Goal: Information Seeking & Learning: Learn about a topic

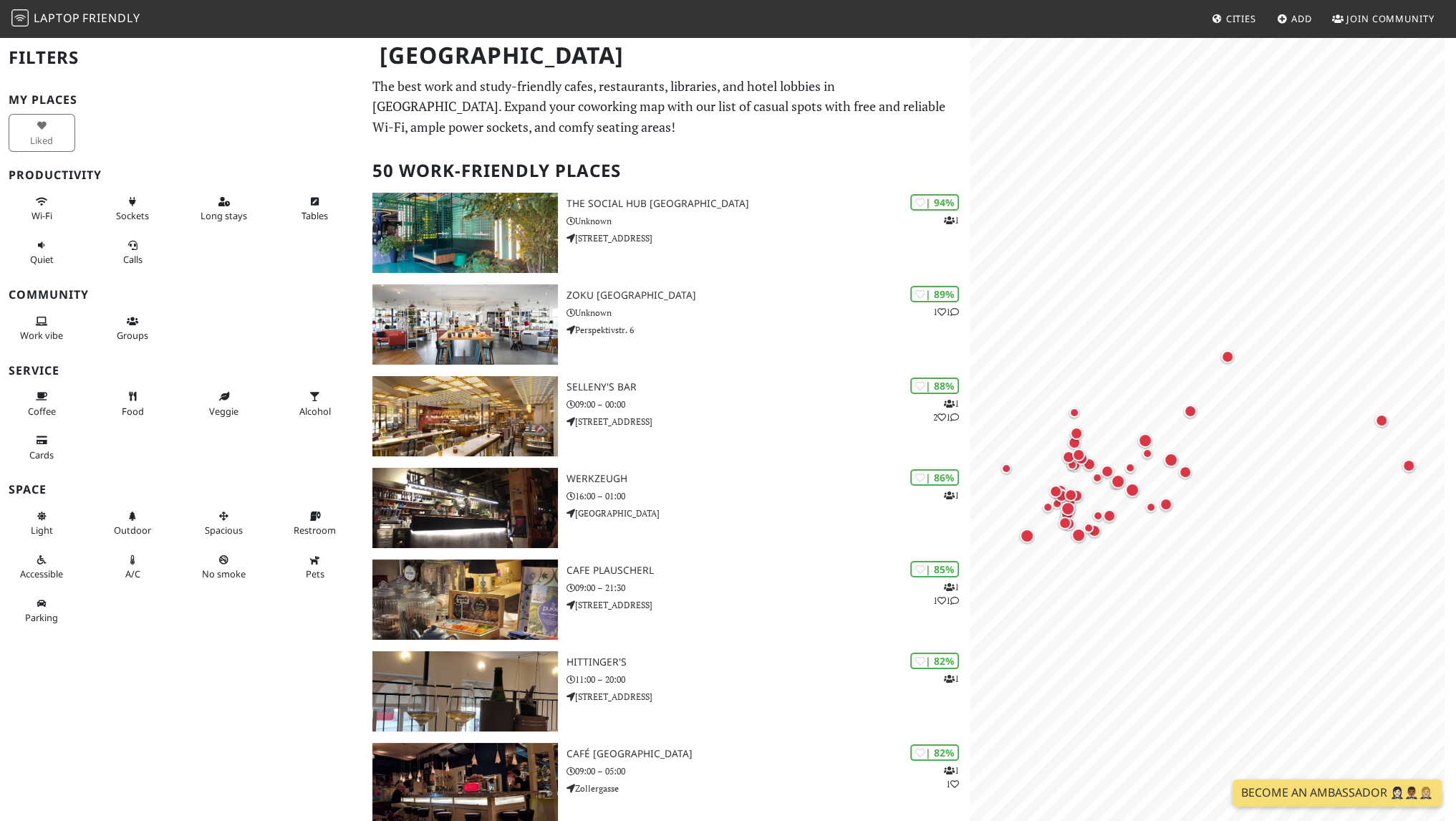
click at [837, 13] on nav "Laptop Friendly Cities Add Join Community" at bounding box center [728, 19] width 1456 height 37
click at [123, 252] on span "Calls" at bounding box center [133, 258] width 20 height 13
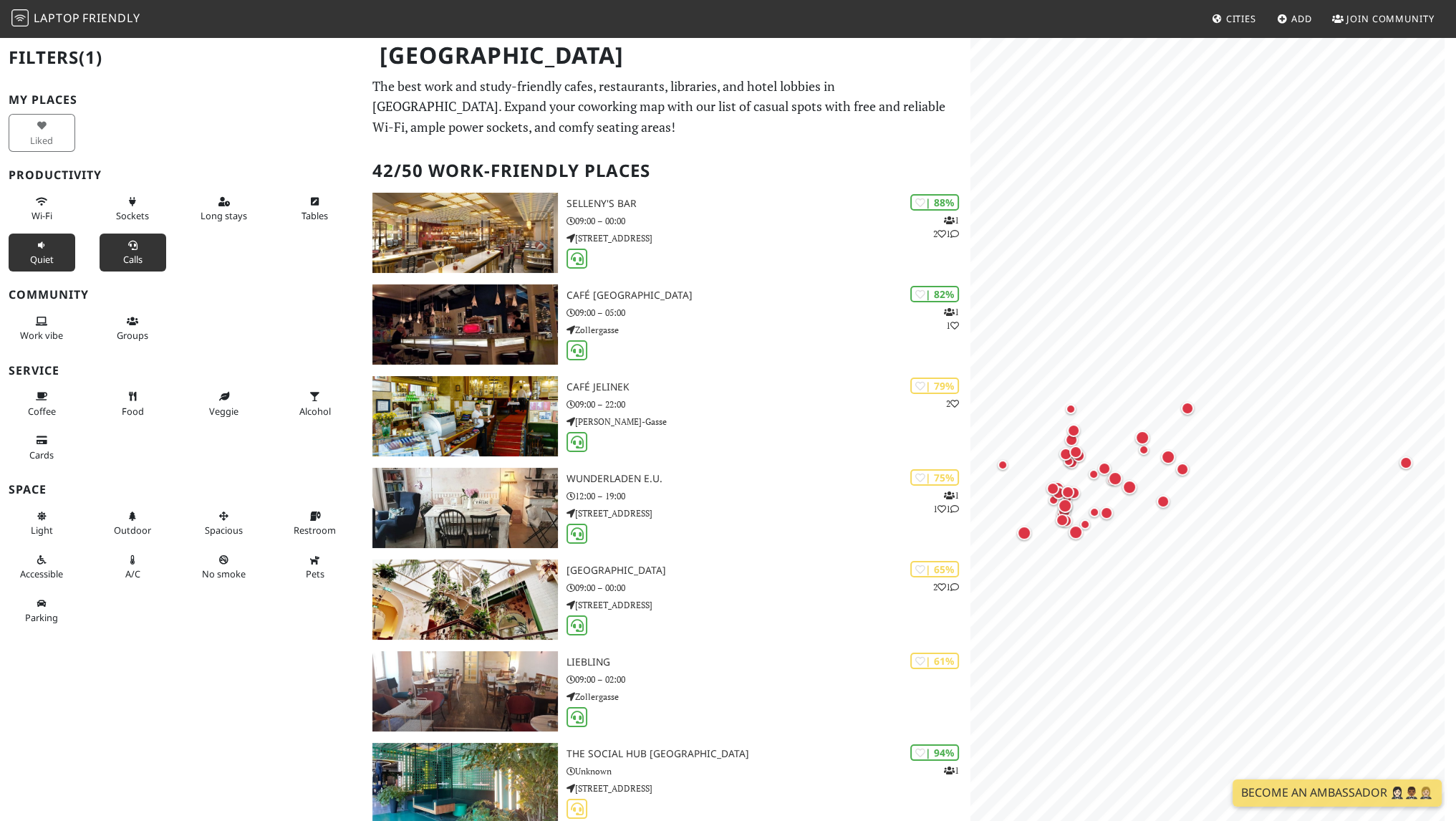
click at [32, 248] on button "Quiet" at bounding box center [42, 252] width 67 height 38
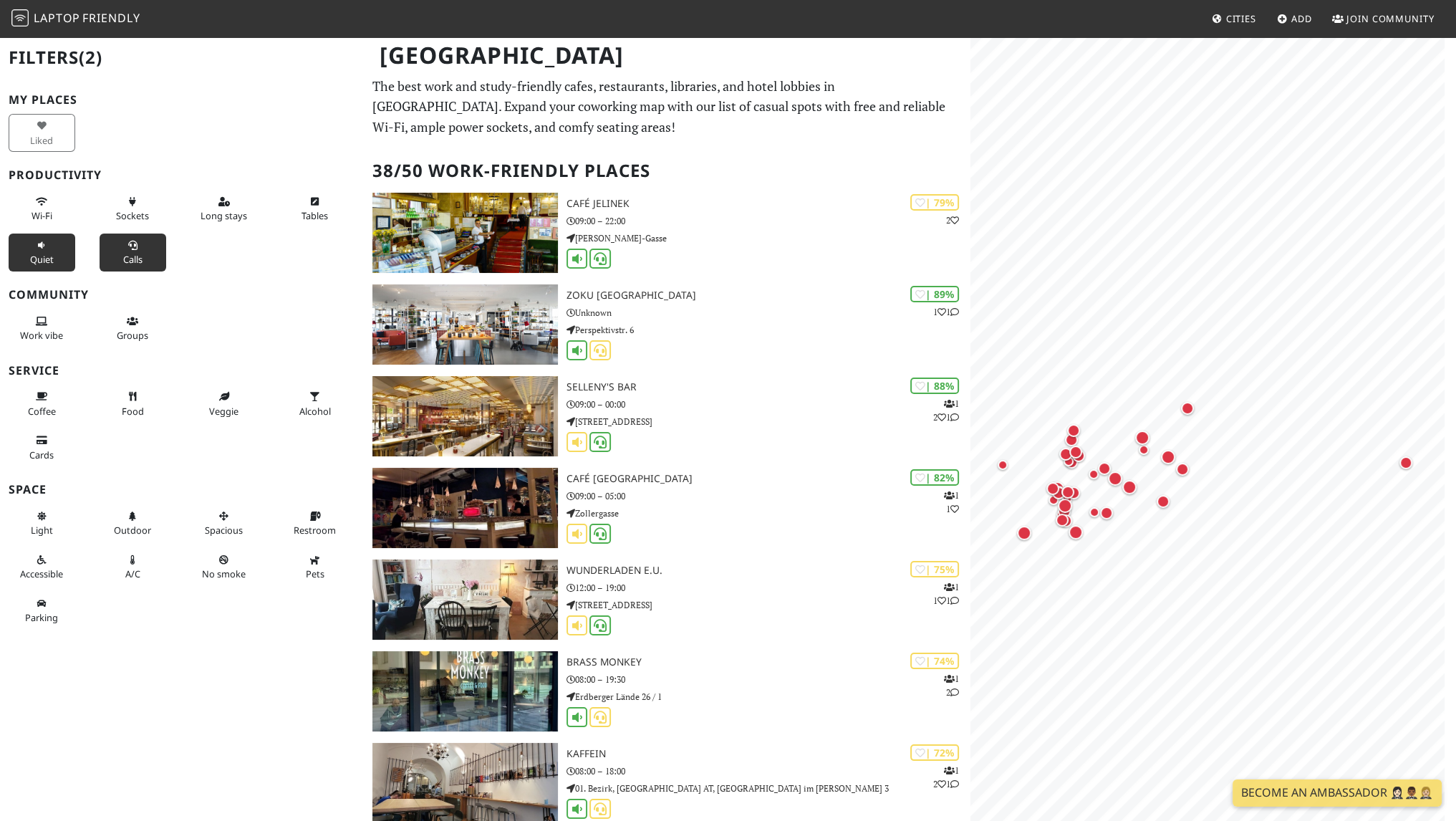
click at [135, 245] on button "Calls" at bounding box center [133, 252] width 67 height 38
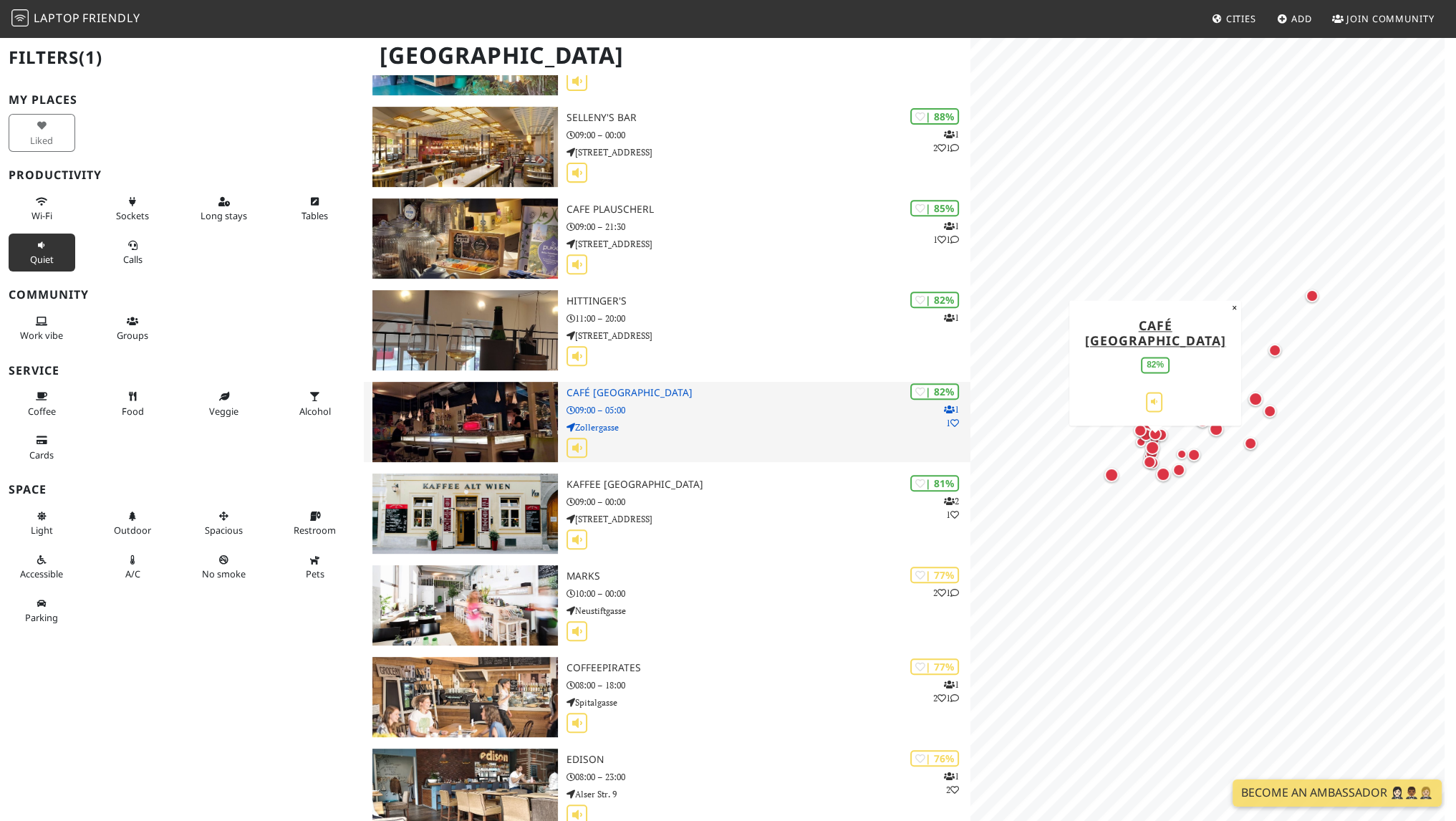
scroll to position [729, 0]
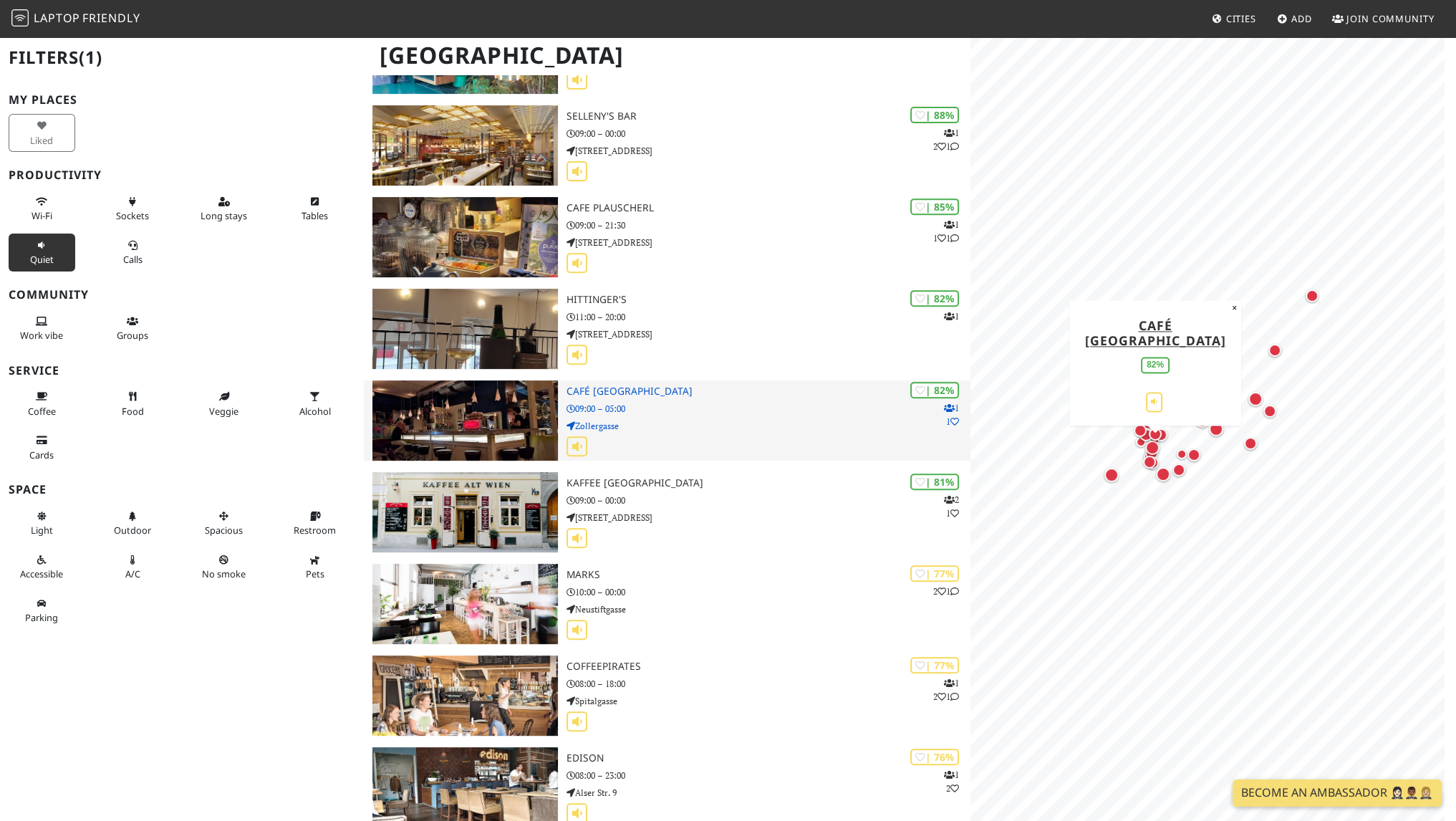
click at [834, 396] on div "| 82% 1 1 Café Europa 09:00 – 05:00 Zollergasse" at bounding box center [768, 421] width 404 height 80
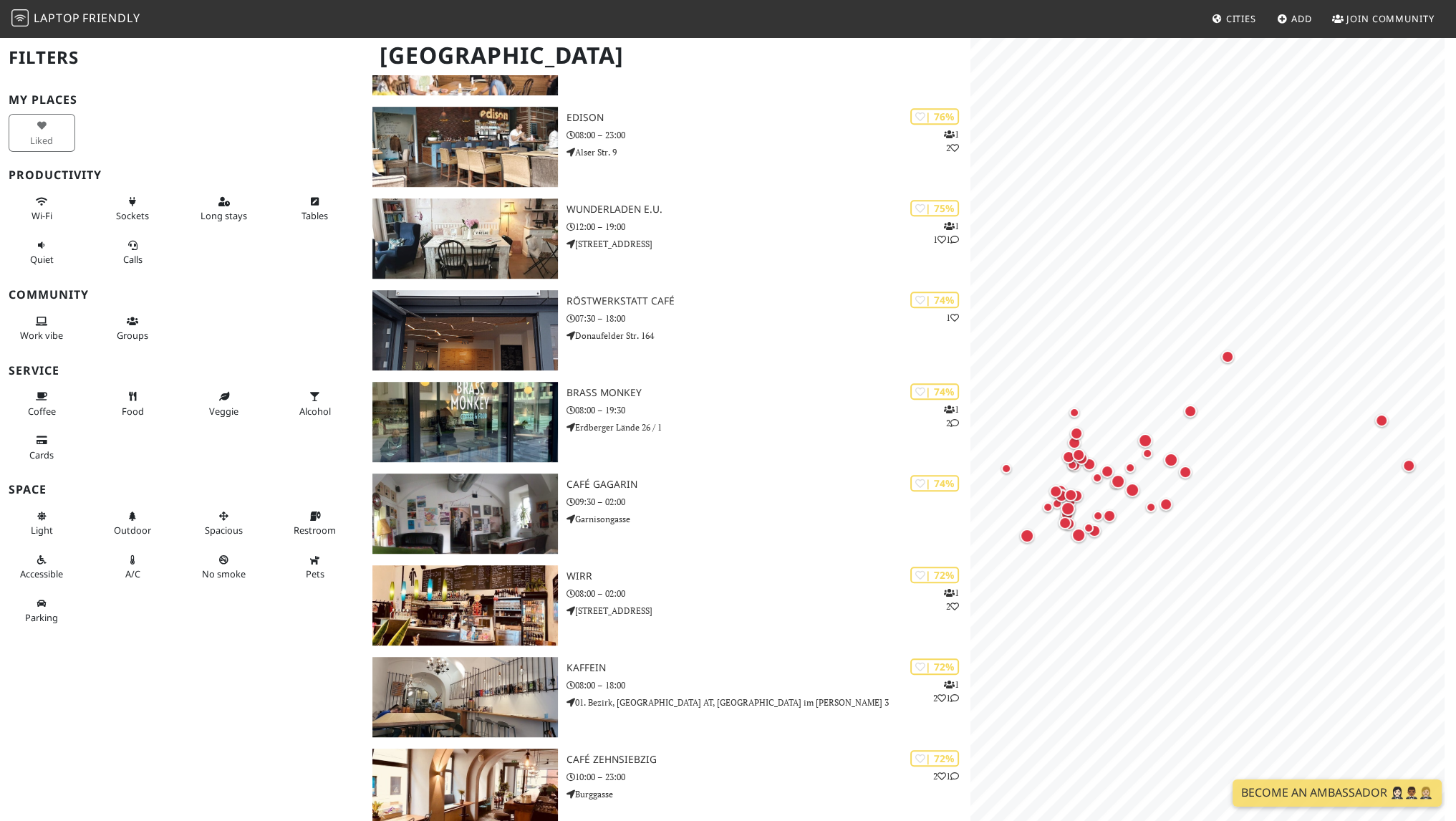
scroll to position [1117, 0]
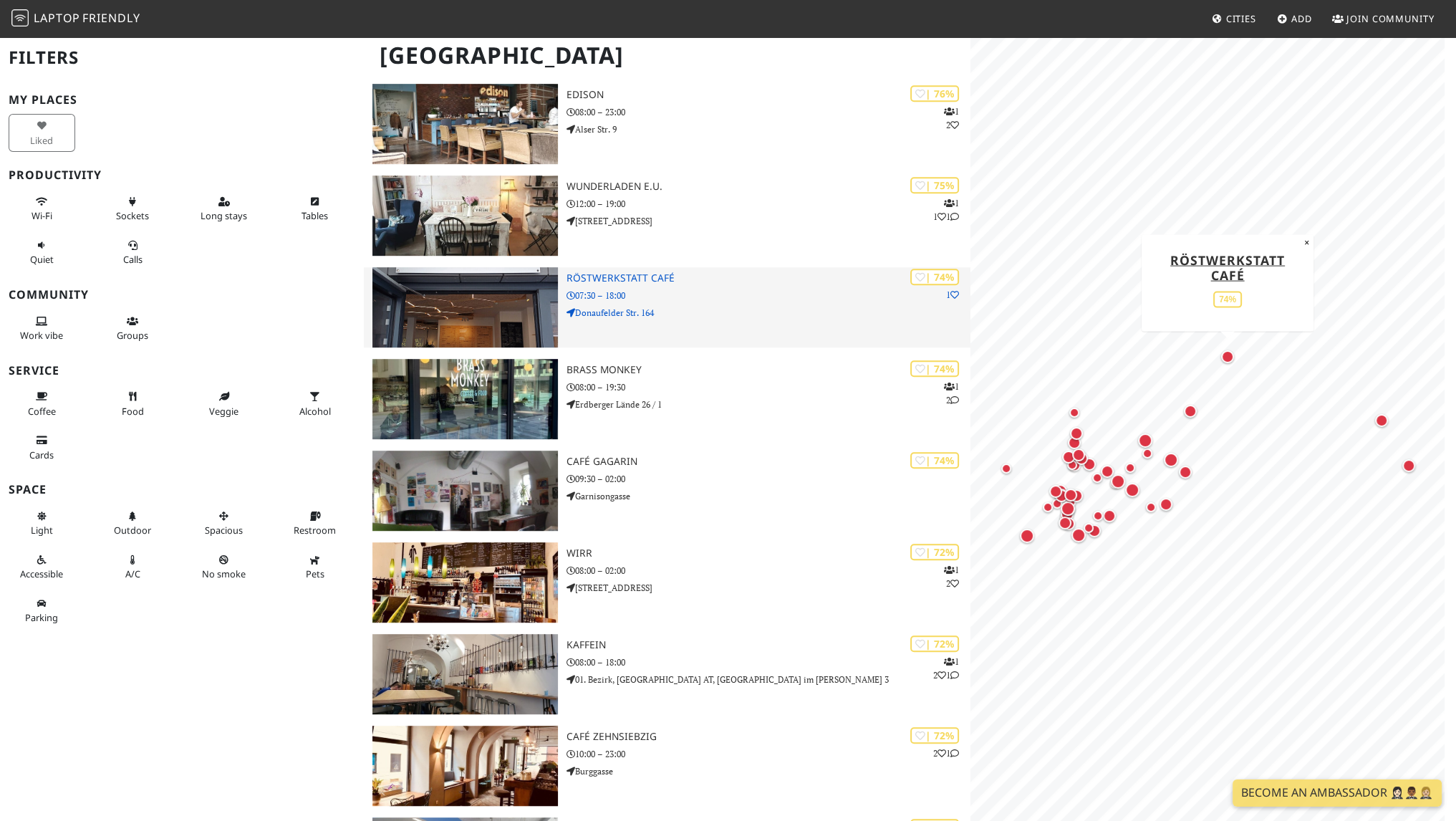
click at [716, 298] on p "07:30 – 18:00" at bounding box center [768, 296] width 404 height 14
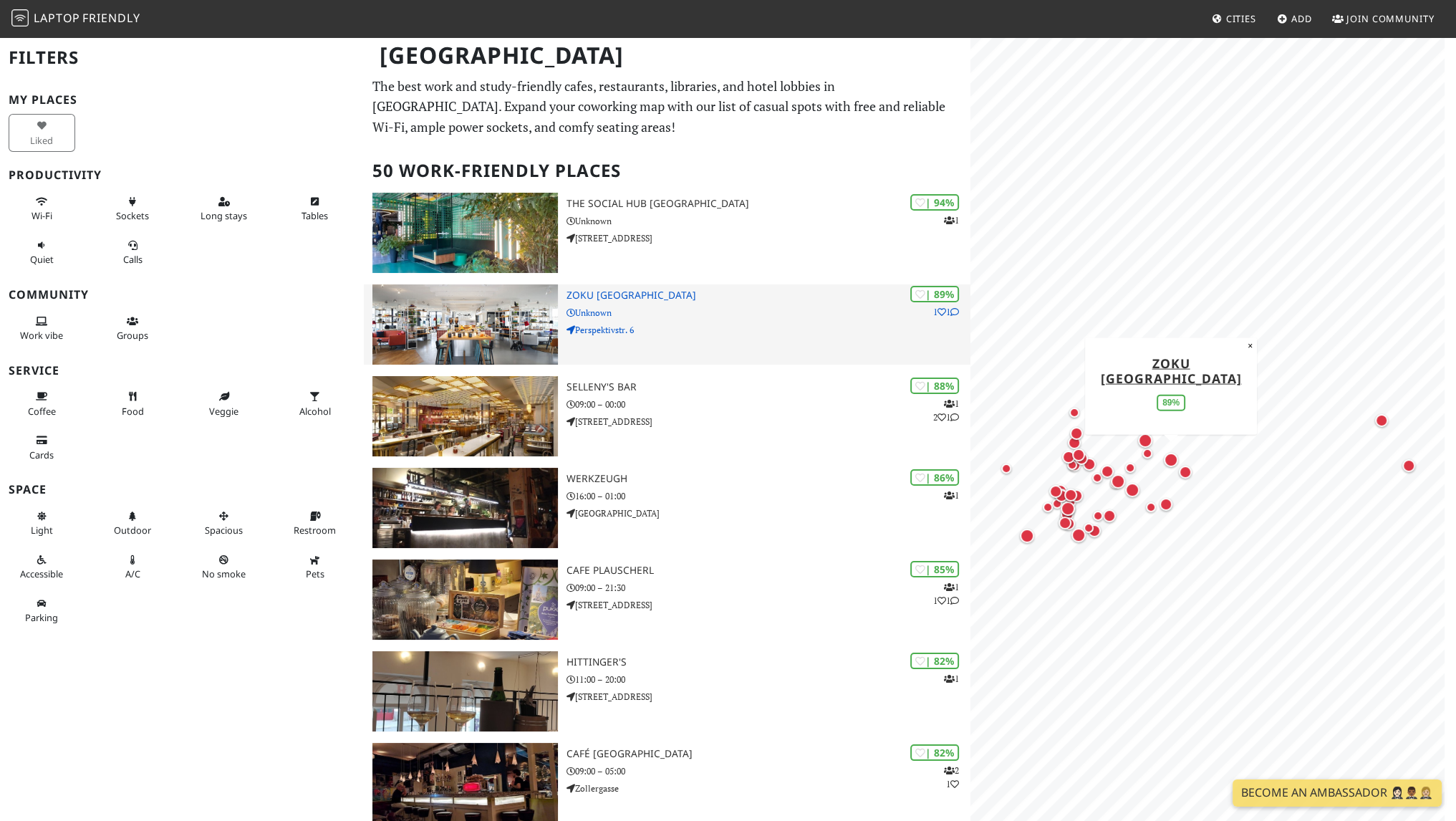
click at [678, 326] on p "Perspektivstr. 6" at bounding box center [768, 330] width 404 height 14
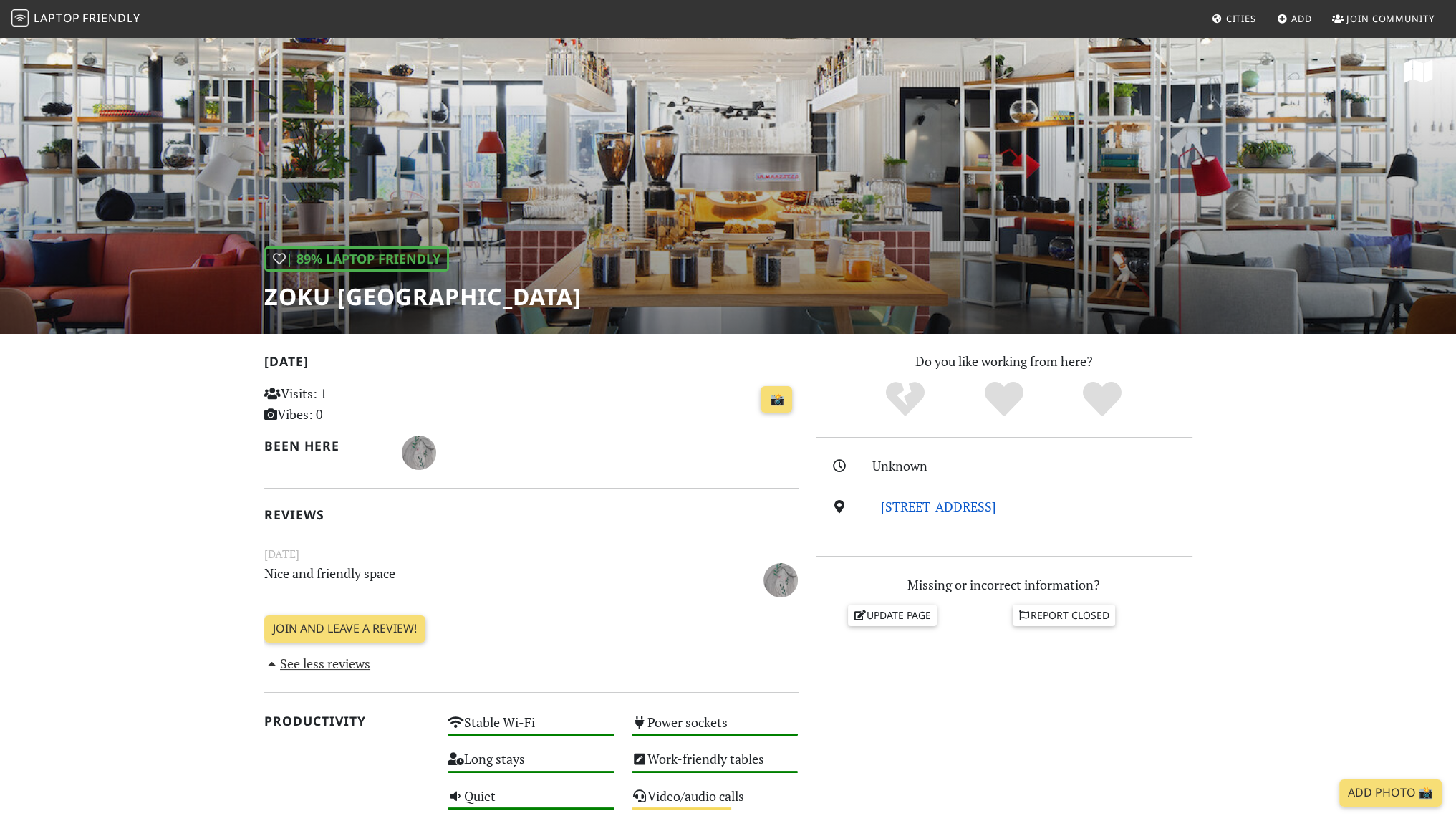
click at [911, 510] on link "[STREET_ADDRESS]" at bounding box center [938, 507] width 115 height 18
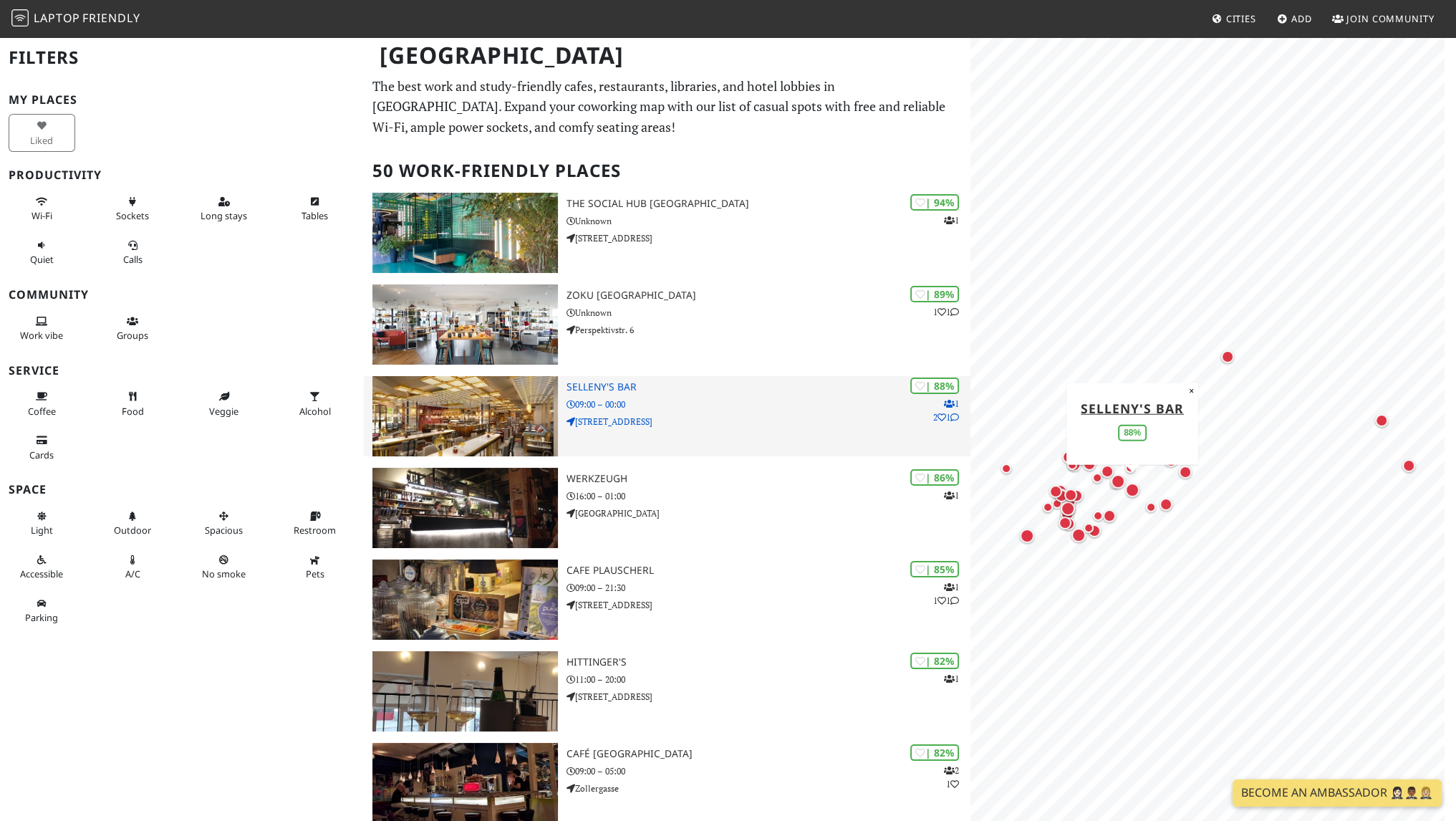
click at [762, 403] on p "09:00 – 00:00" at bounding box center [768, 404] width 404 height 14
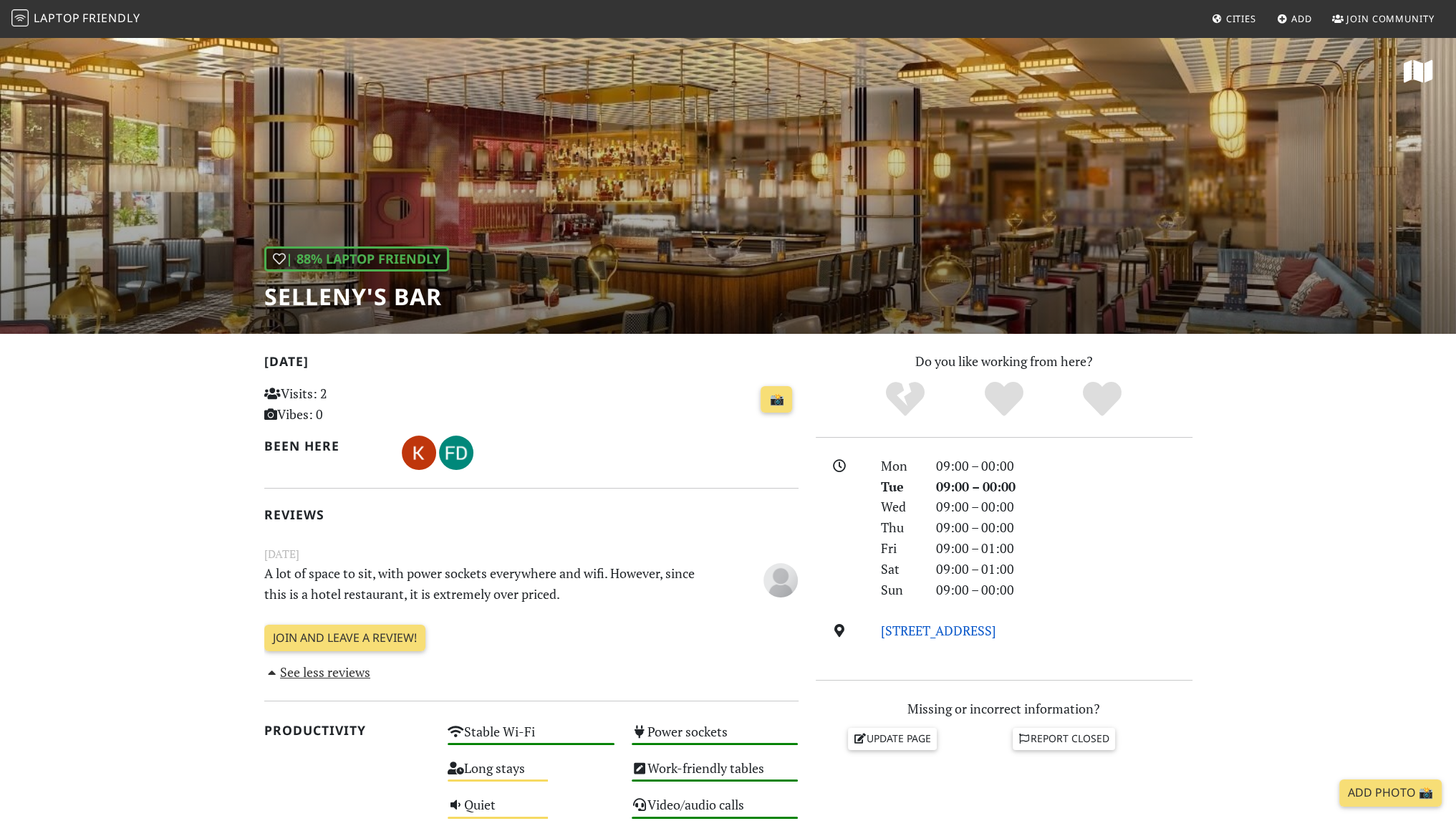
click at [957, 637] on link "Am Stadtpark 1, 1030, Vienna" at bounding box center [938, 630] width 115 height 18
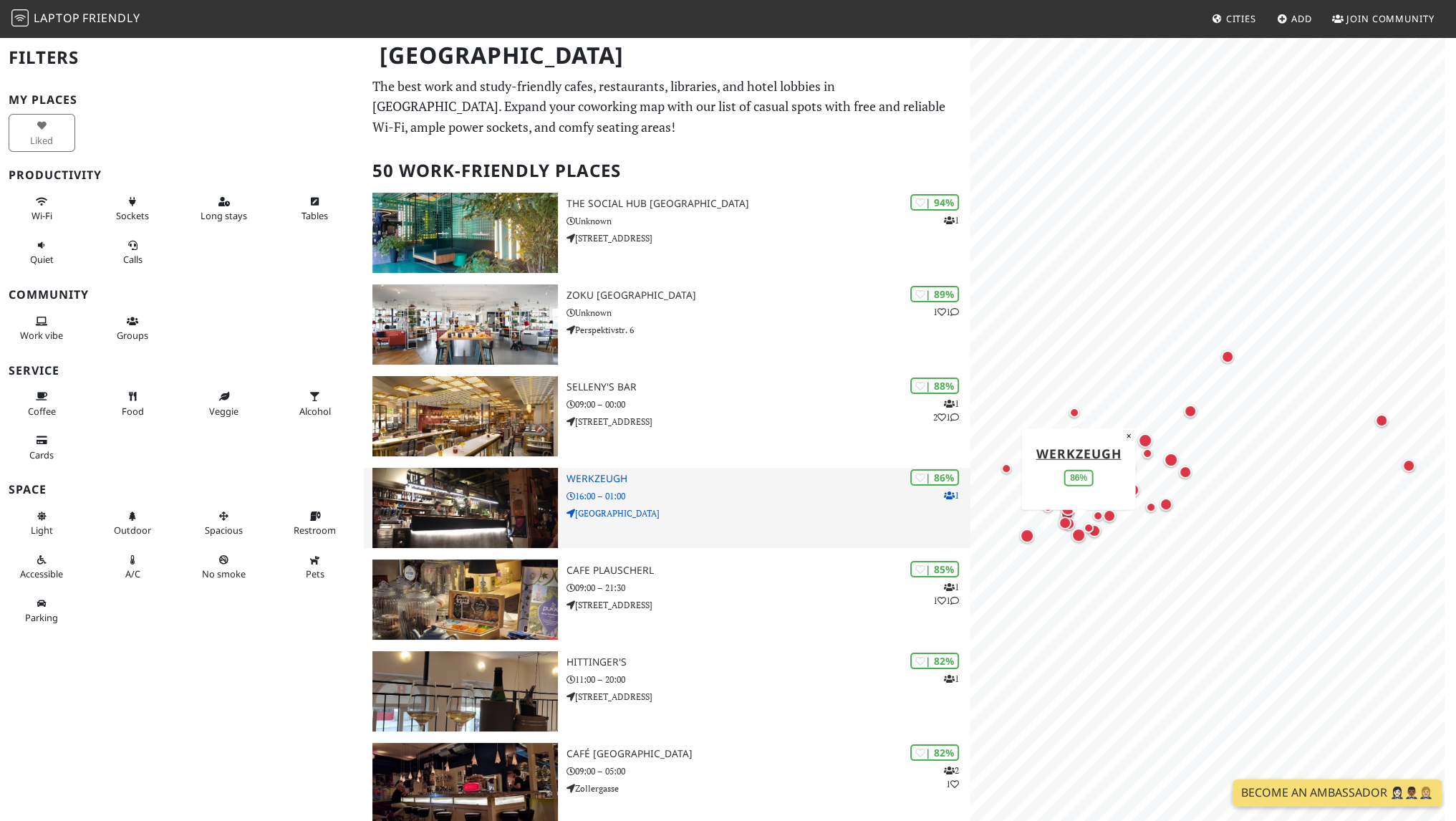
click at [682, 487] on div "| 86% 1 WerkzeugH 16:00 – 01:00 Schönbrunner Straße" at bounding box center [768, 508] width 404 height 80
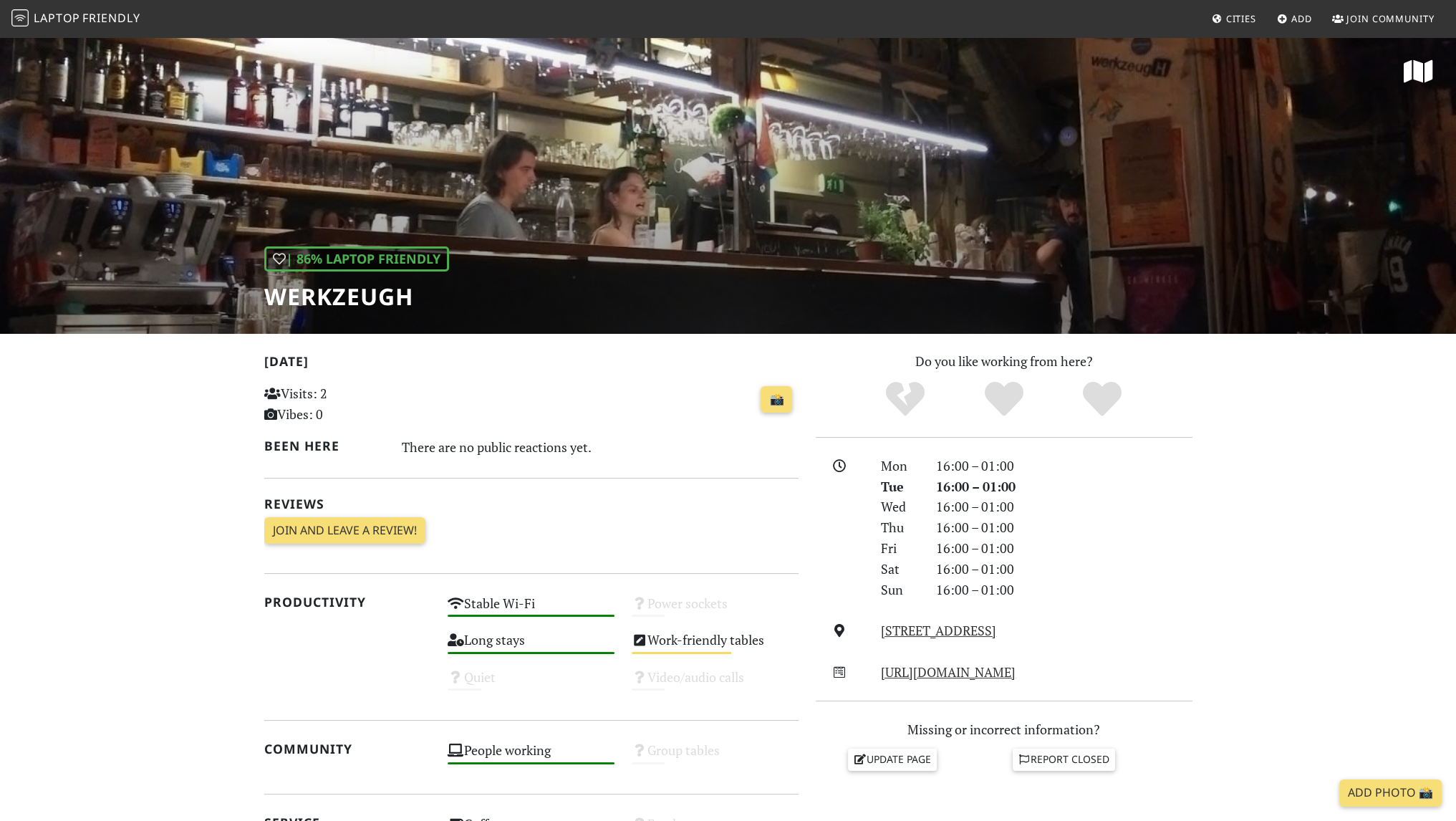
scroll to position [183, 0]
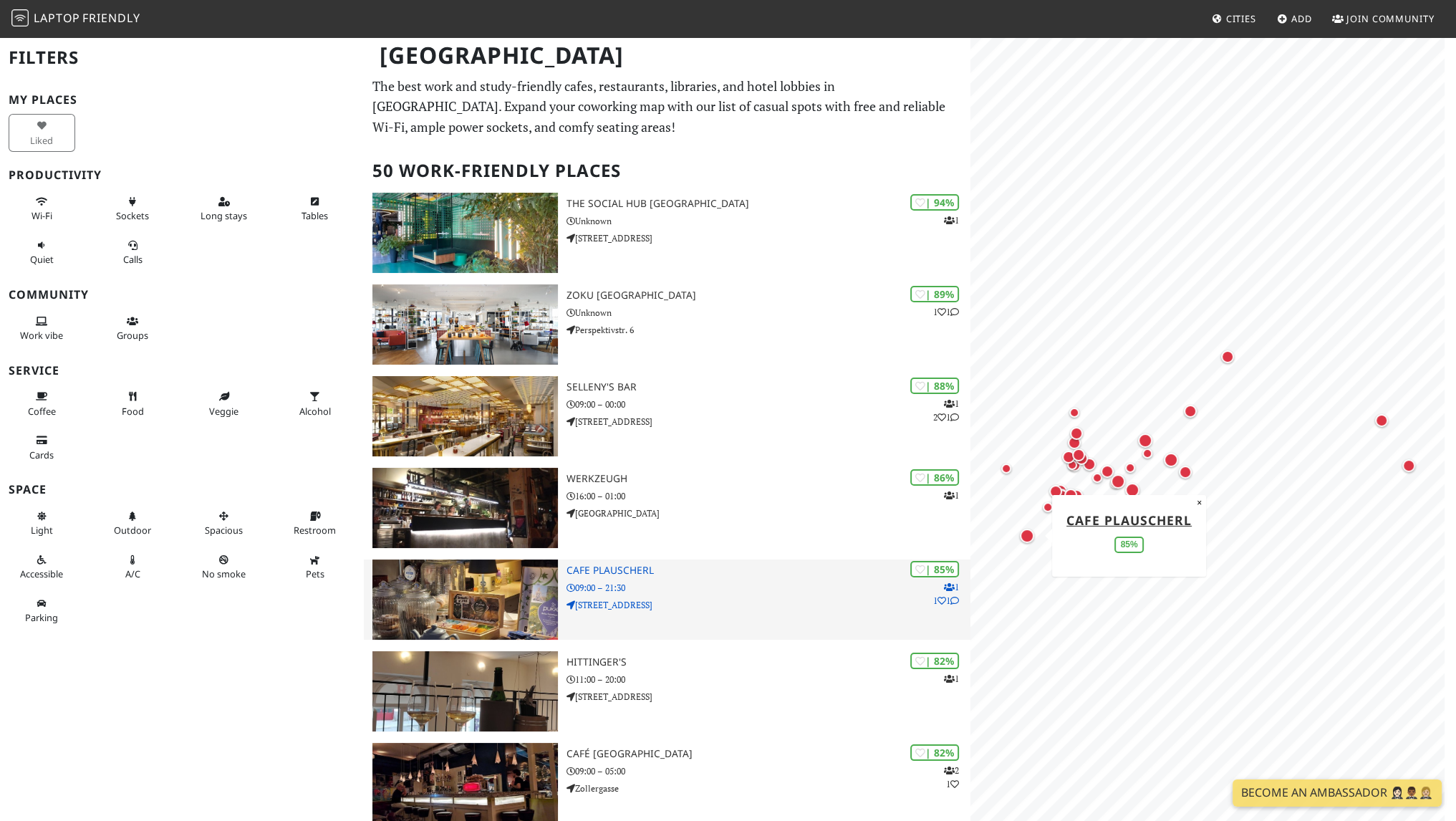
click at [715, 569] on h3 "Cafe Plauscherl" at bounding box center [768, 570] width 404 height 12
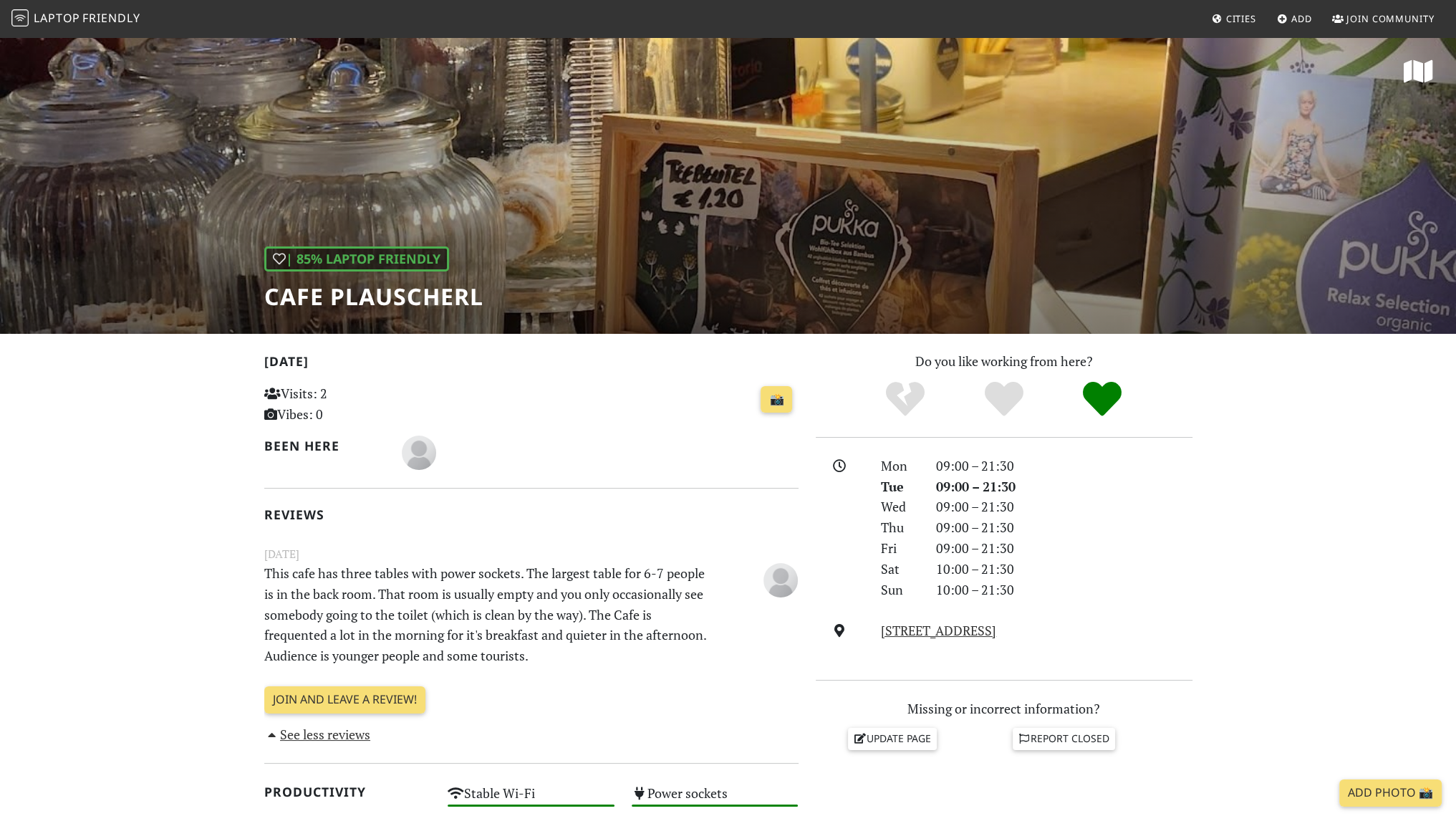
scroll to position [108, 0]
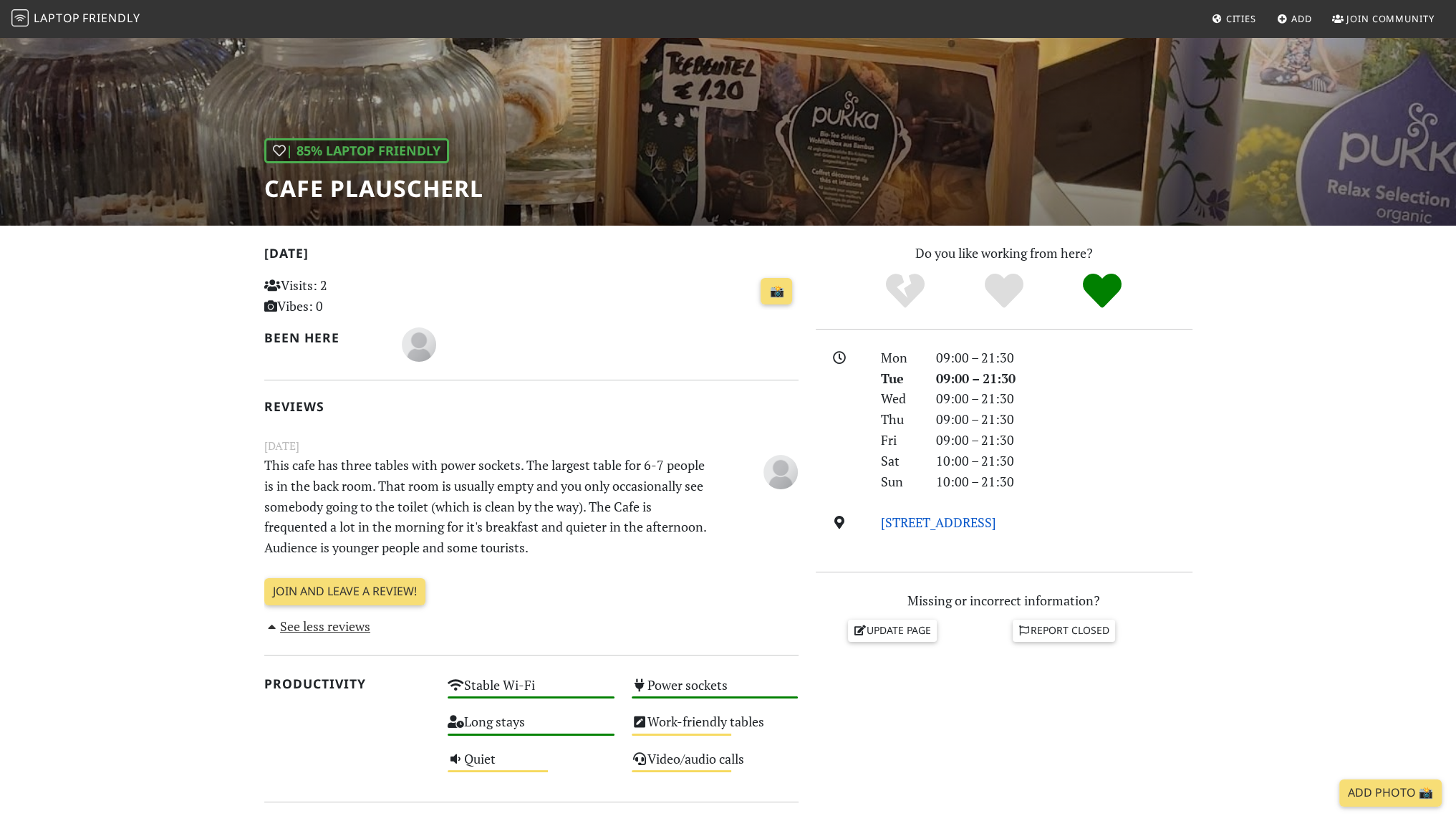
click at [931, 527] on link "[STREET_ADDRESS]" at bounding box center [938, 523] width 115 height 18
